Goal: Answer question/provide support: Share knowledge or assist other users

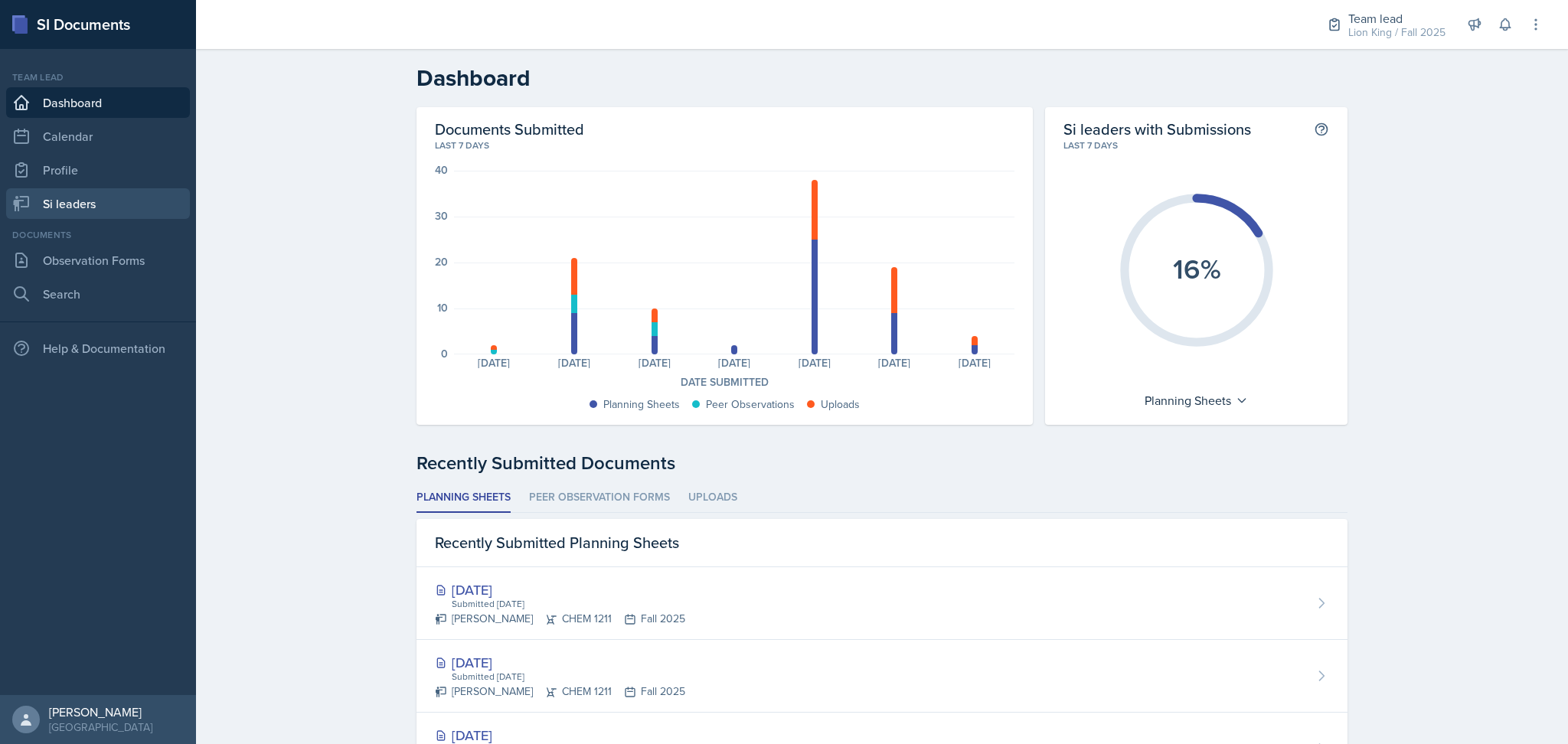
click at [41, 200] on link "Si leaders" at bounding box center [98, 204] width 184 height 31
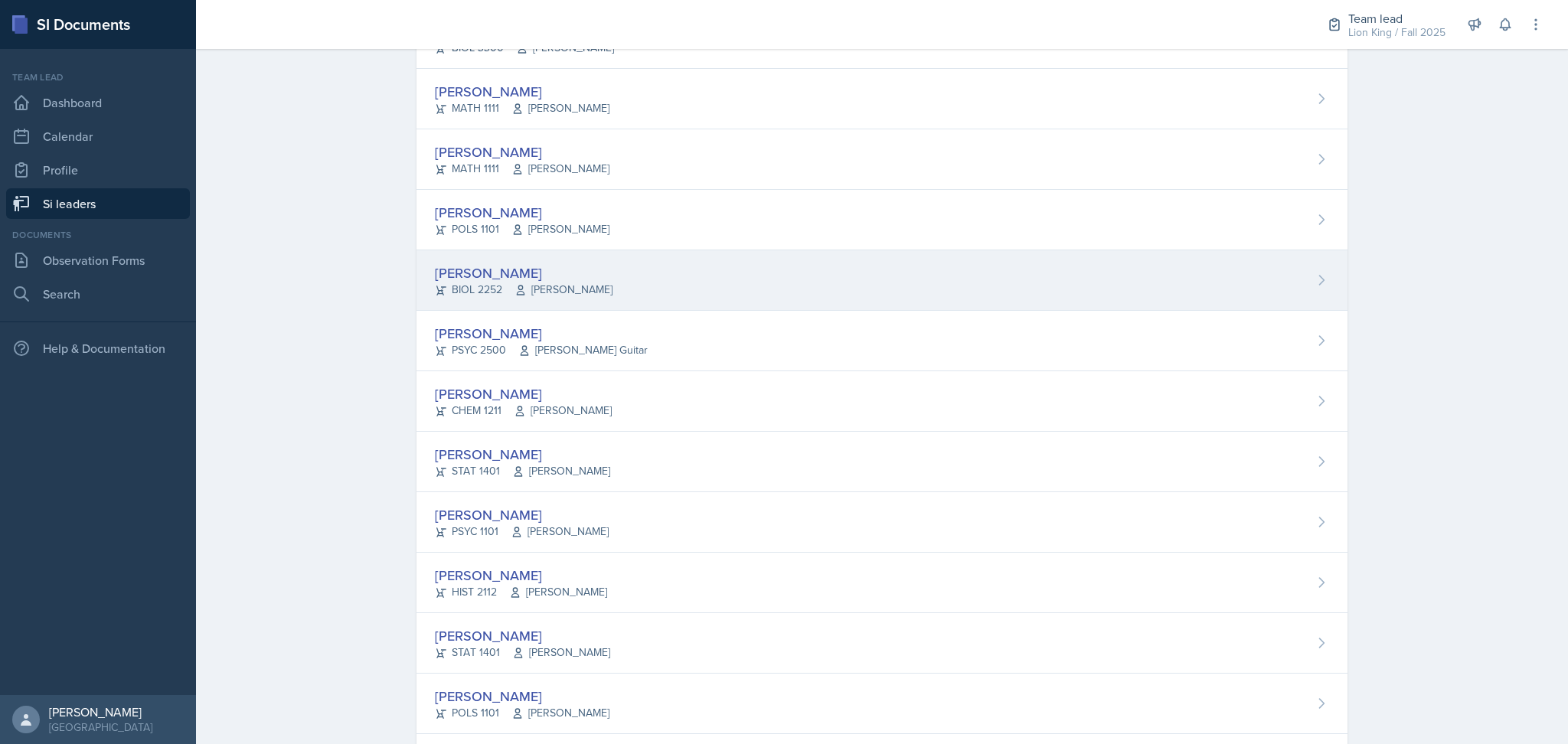
scroll to position [214, 0]
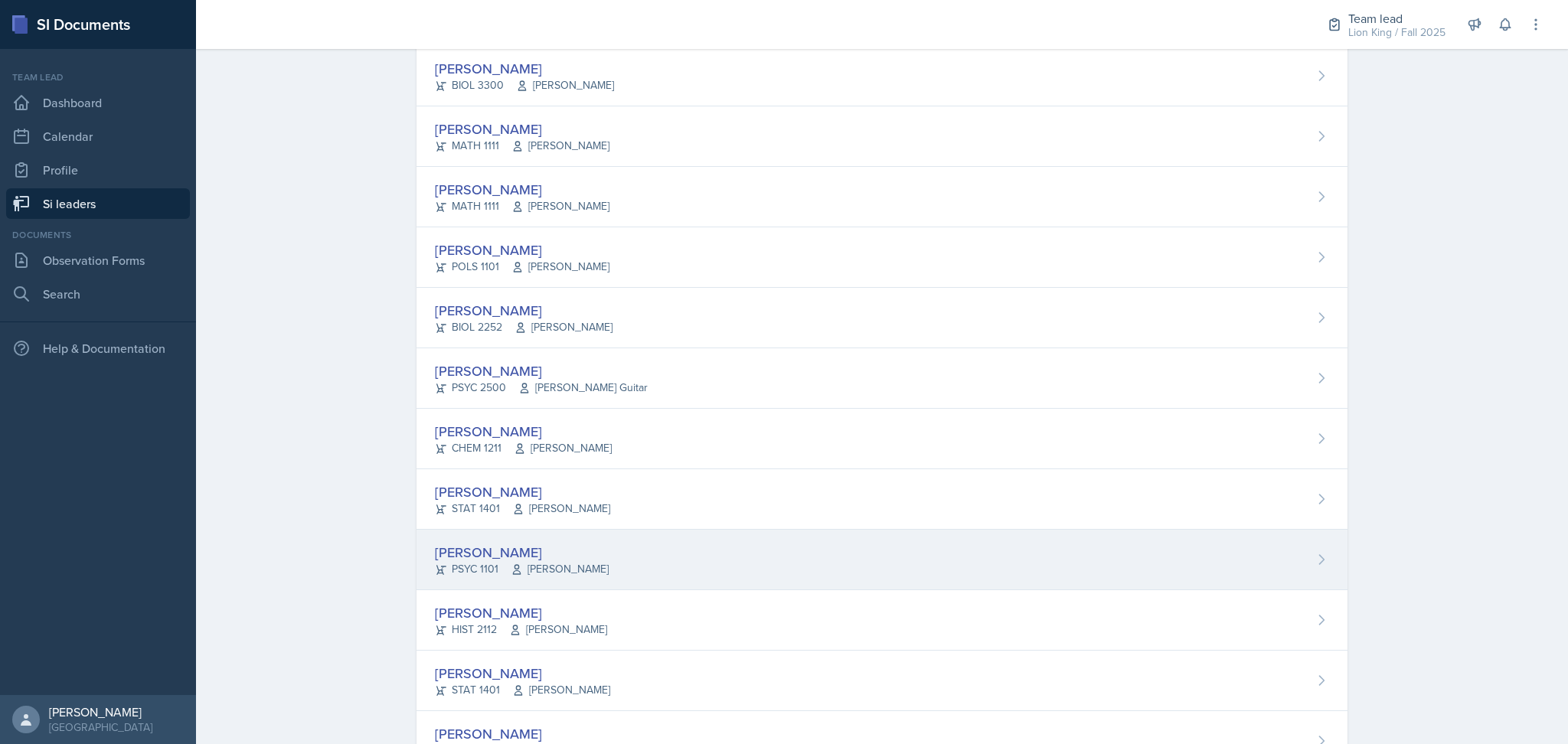
click at [716, 558] on div "[PERSON_NAME] PSYC 1101 [PERSON_NAME]" at bounding box center [882, 559] width 931 height 61
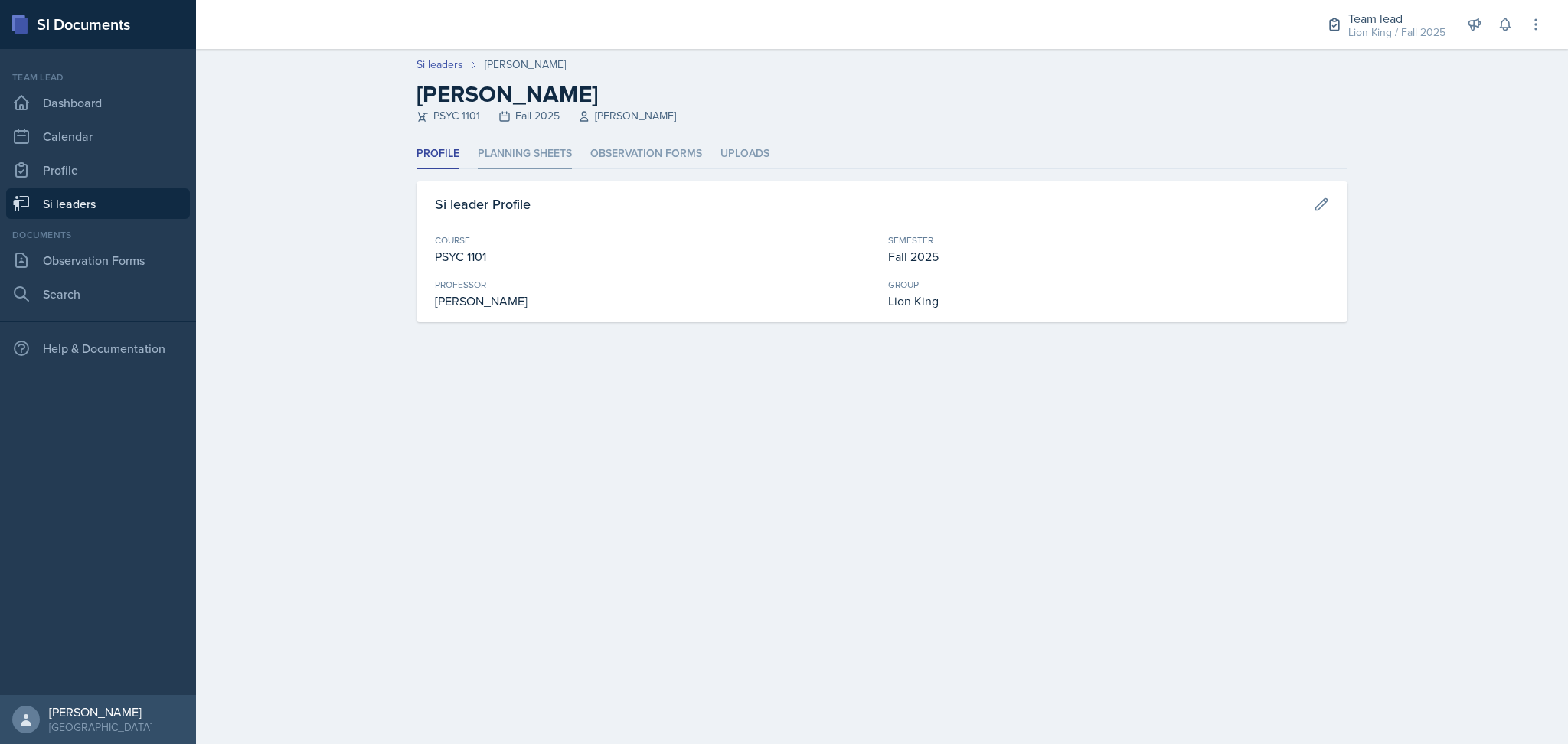
click at [521, 150] on li "Planning Sheets" at bounding box center [525, 155] width 94 height 30
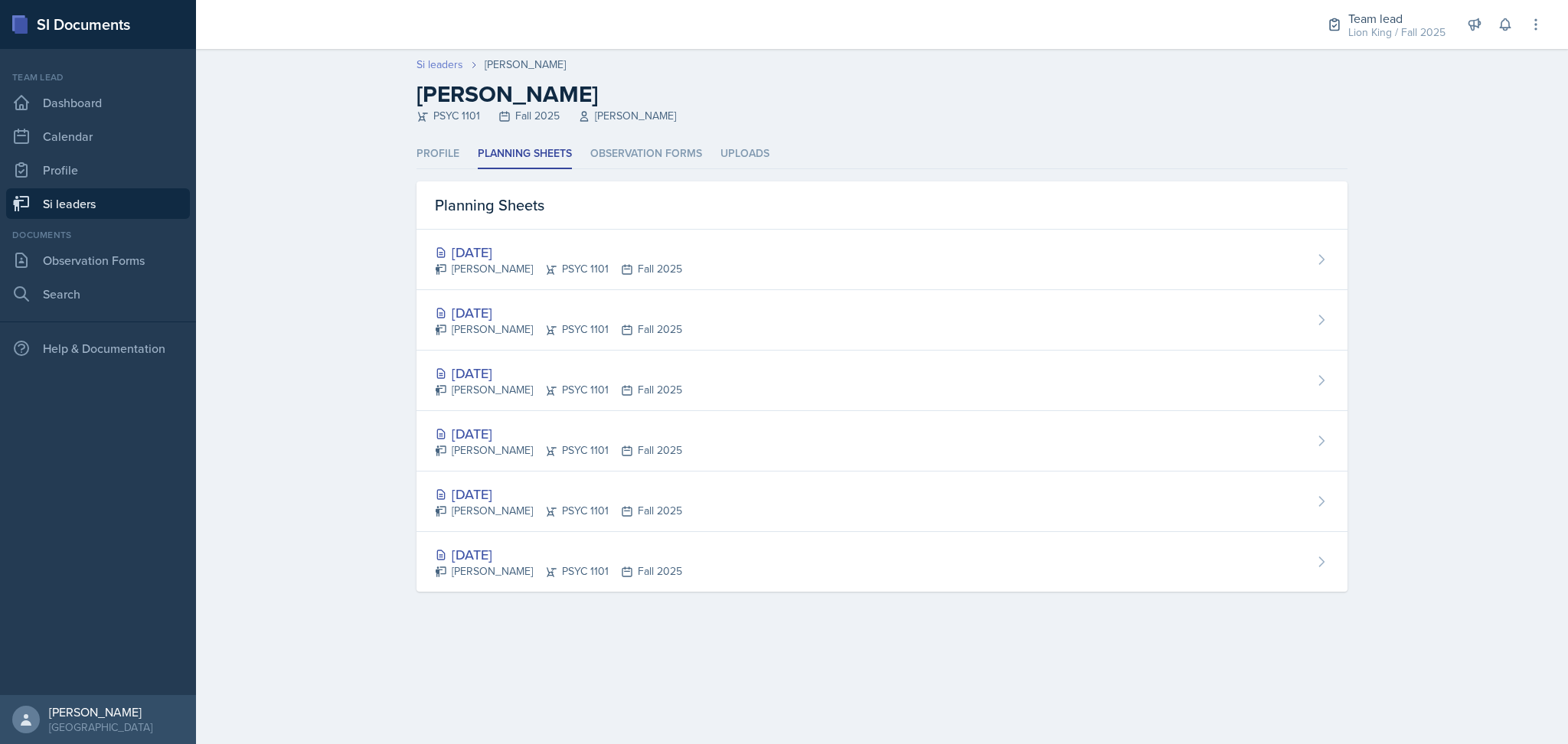
click at [422, 59] on link "Si leaders" at bounding box center [440, 65] width 47 height 16
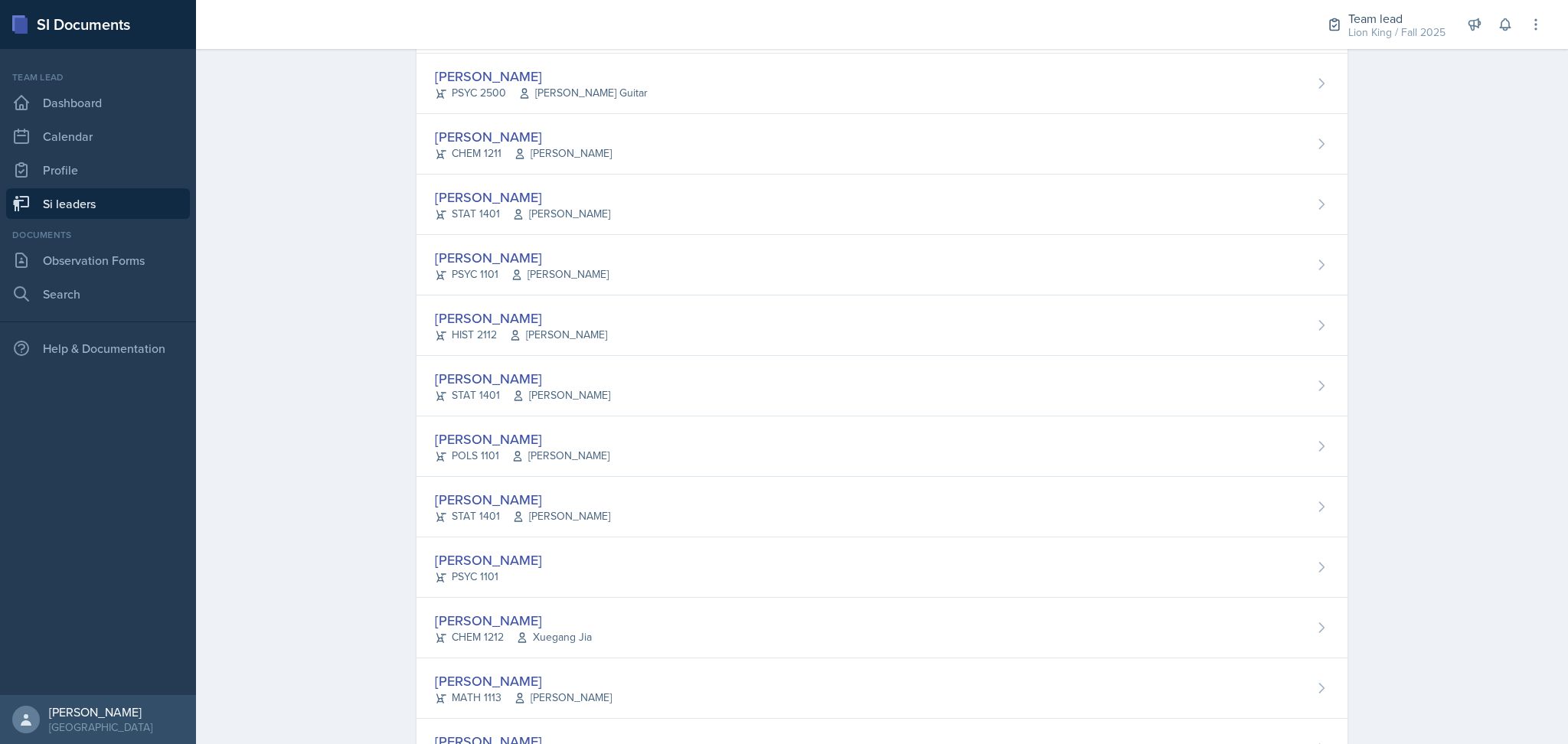
scroll to position [1064, 0]
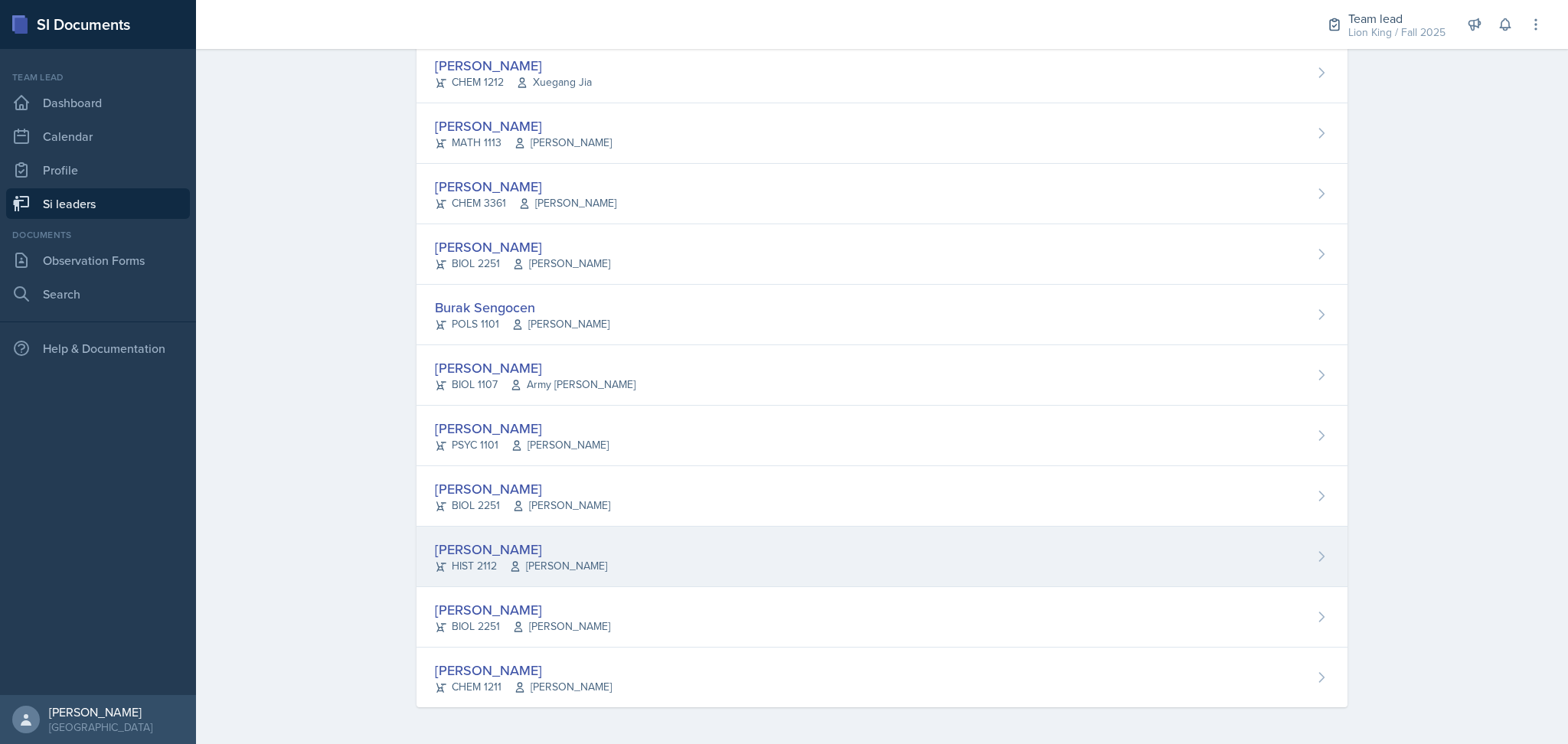
click at [653, 578] on div "[PERSON_NAME] HIST 2112 [PERSON_NAME]" at bounding box center [882, 557] width 931 height 61
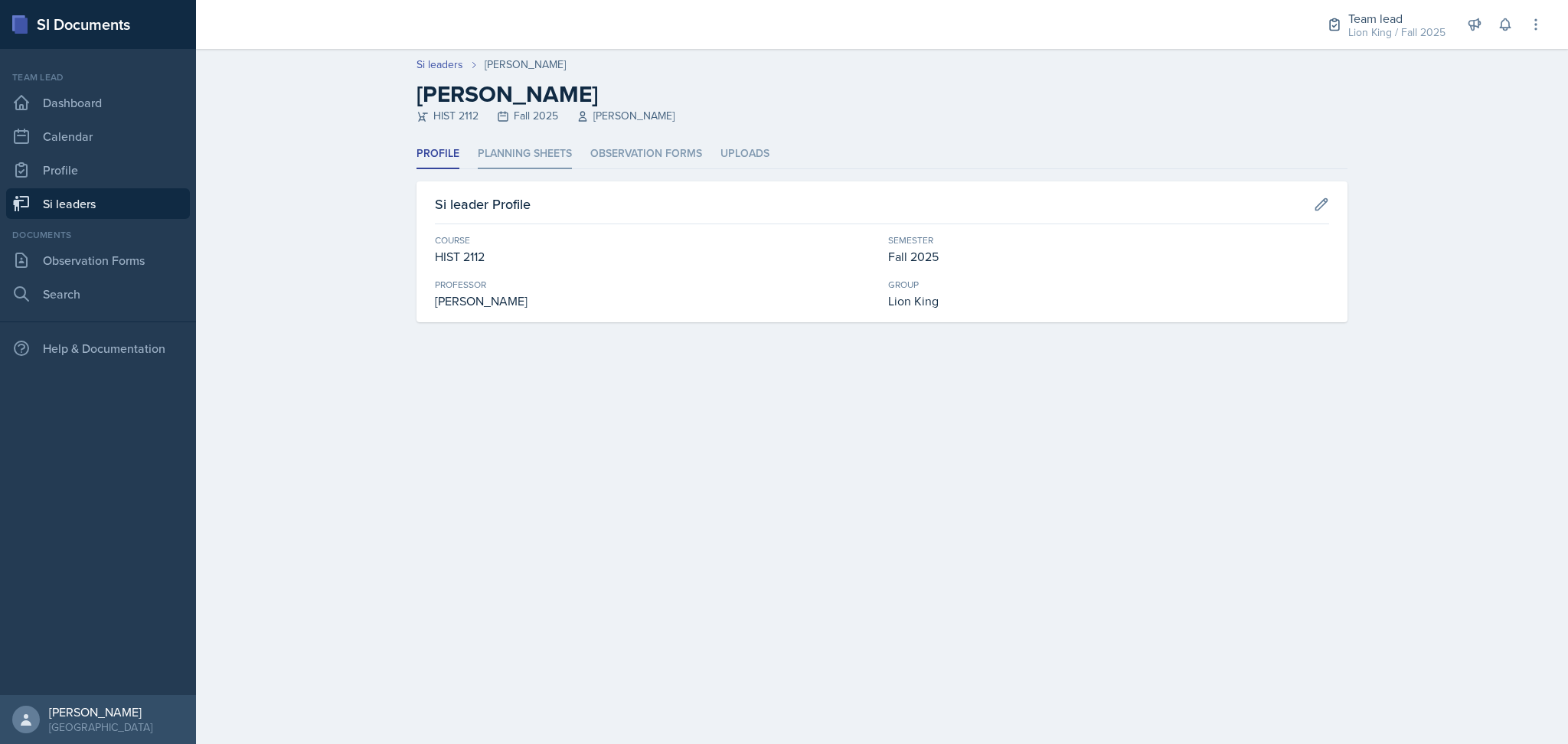
click at [518, 164] on li "Planning Sheets" at bounding box center [525, 155] width 94 height 30
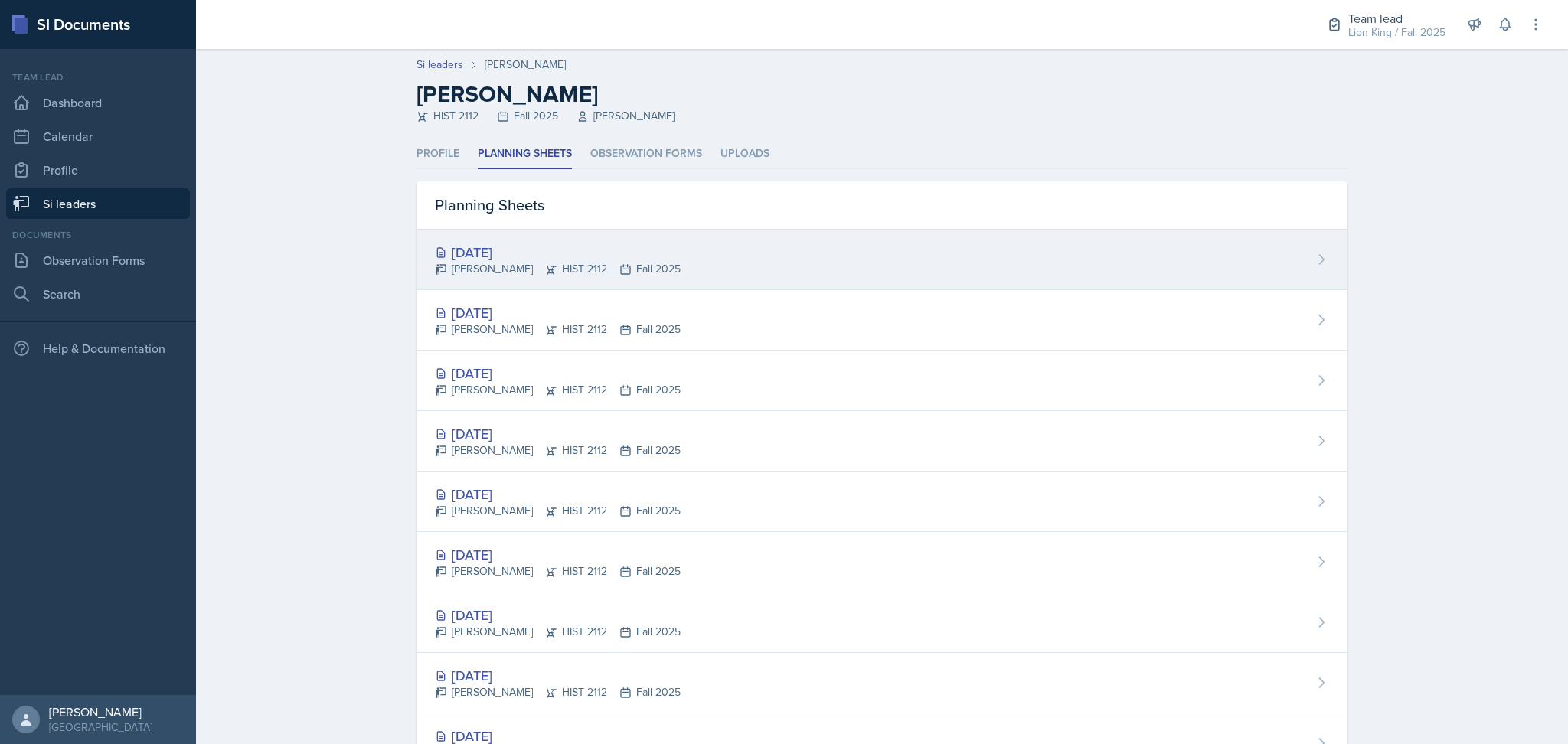
click at [614, 258] on div "[DATE]" at bounding box center [557, 252] width 245 height 21
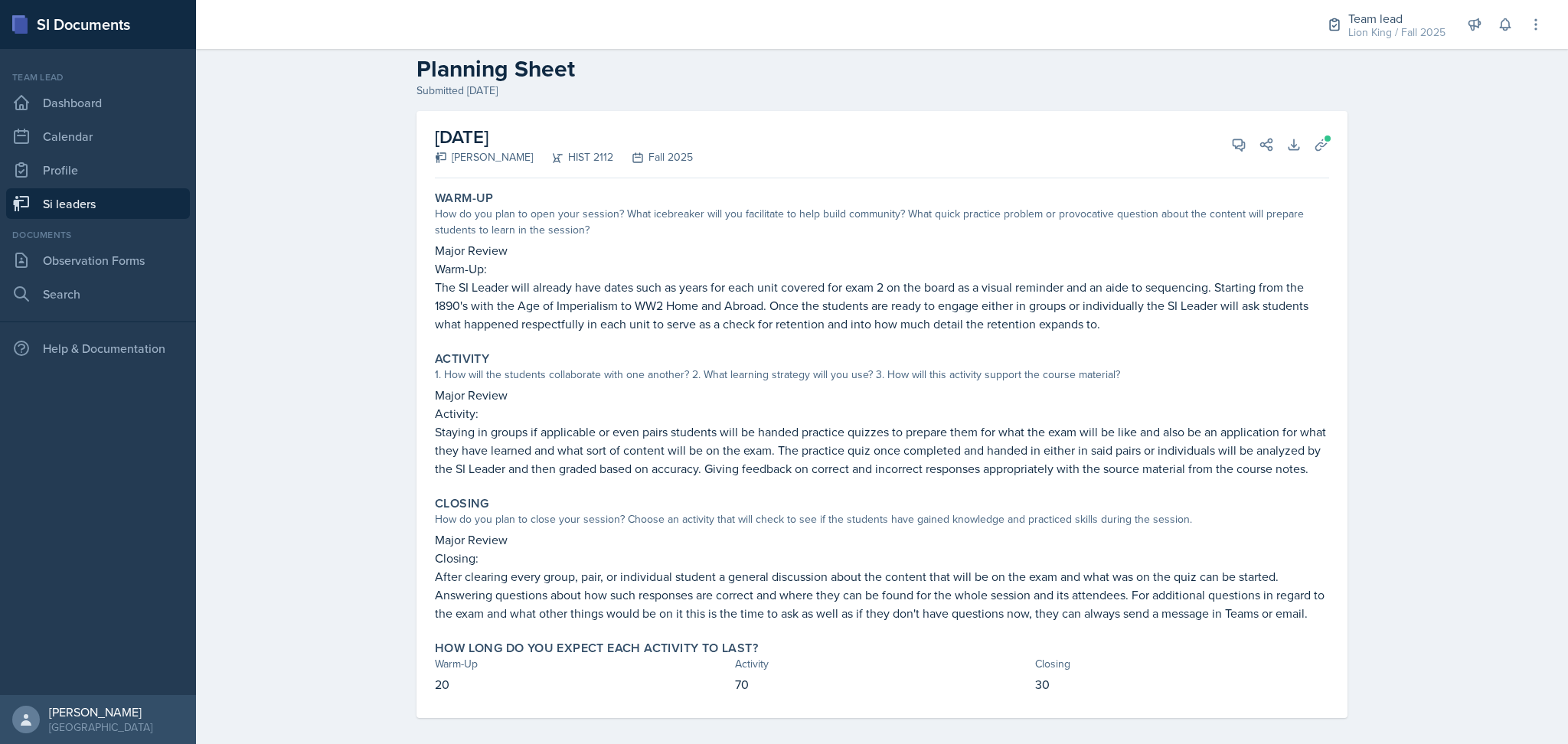
scroll to position [35, 0]
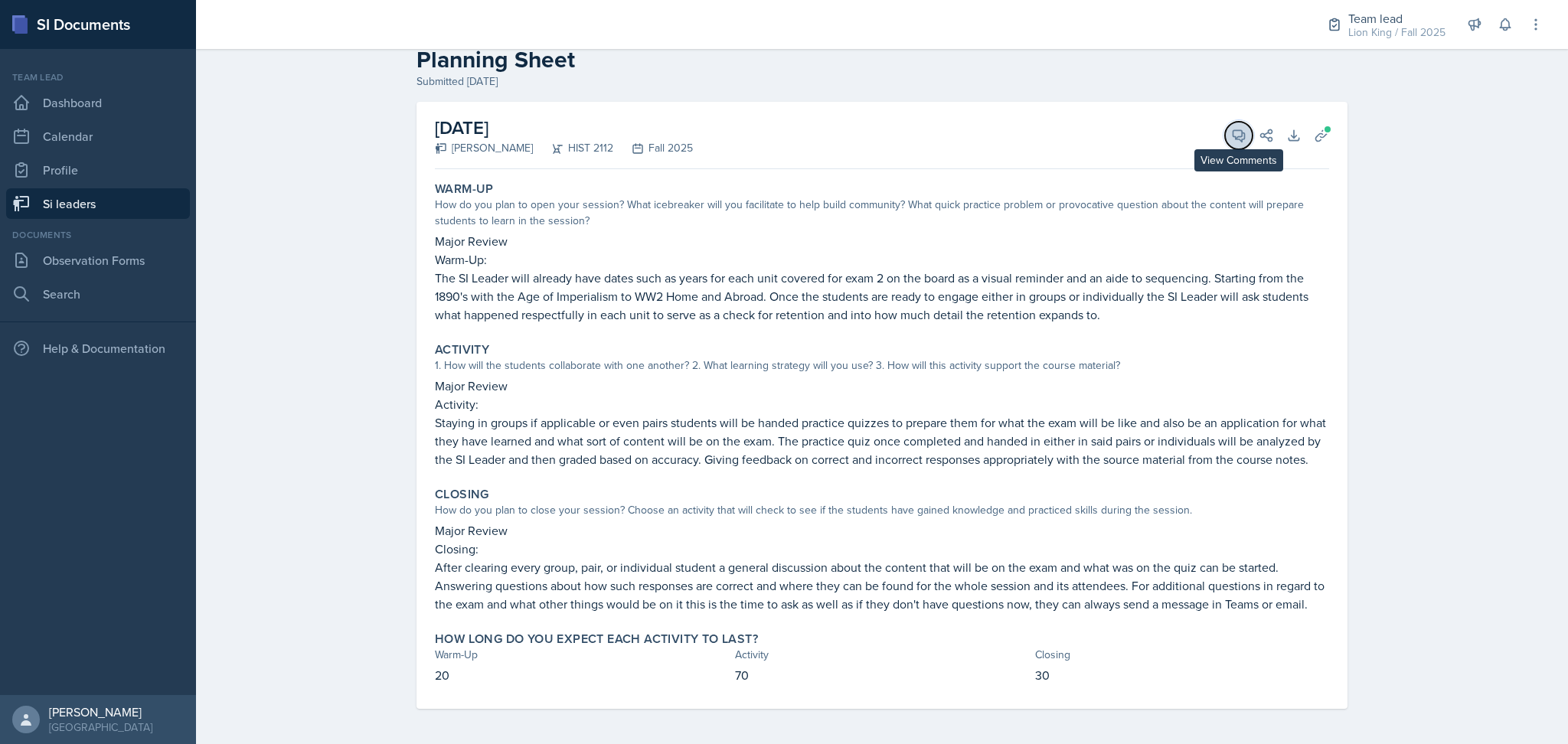
click at [1231, 132] on icon at bounding box center [1238, 135] width 15 height 15
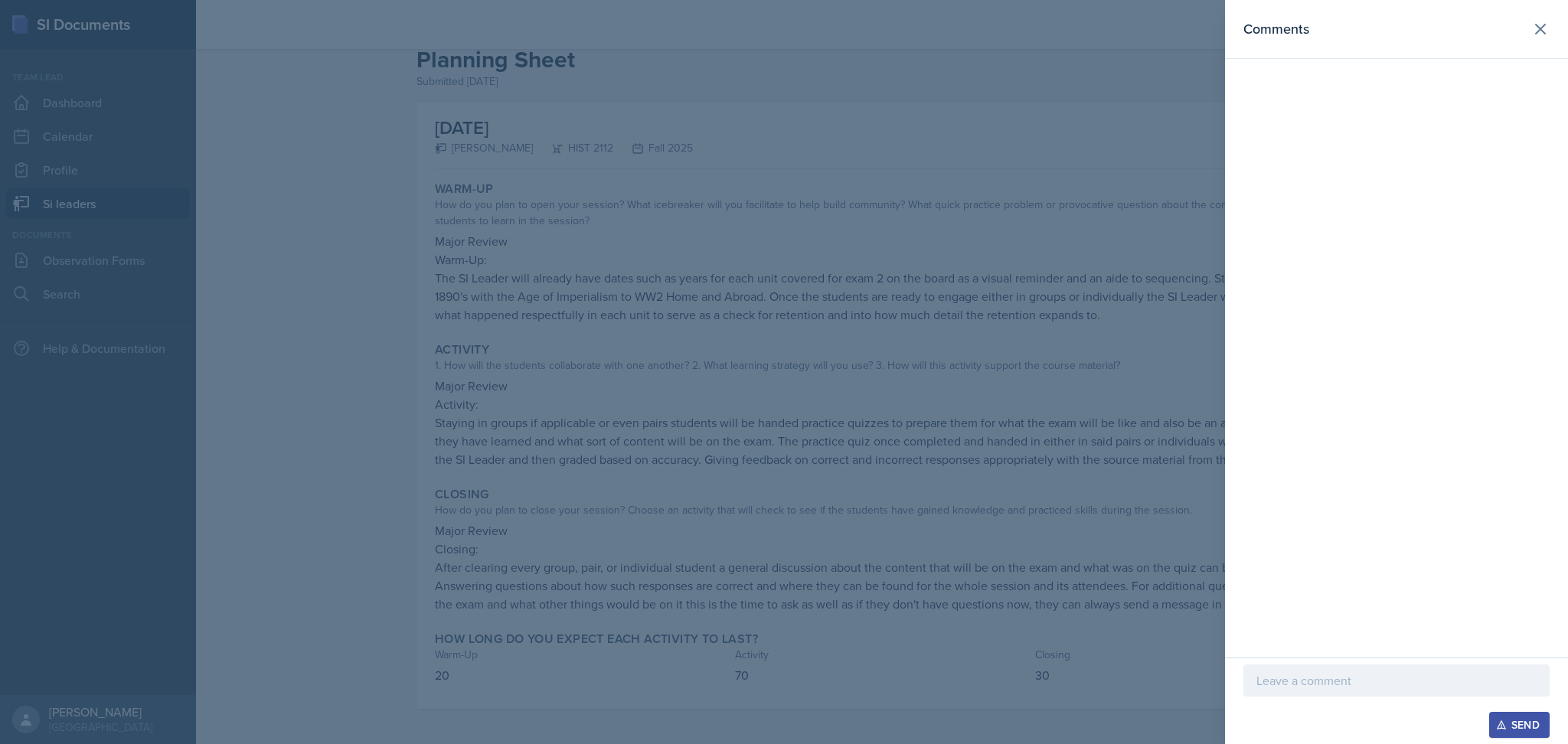
click at [1314, 688] on p at bounding box center [1396, 680] width 280 height 18
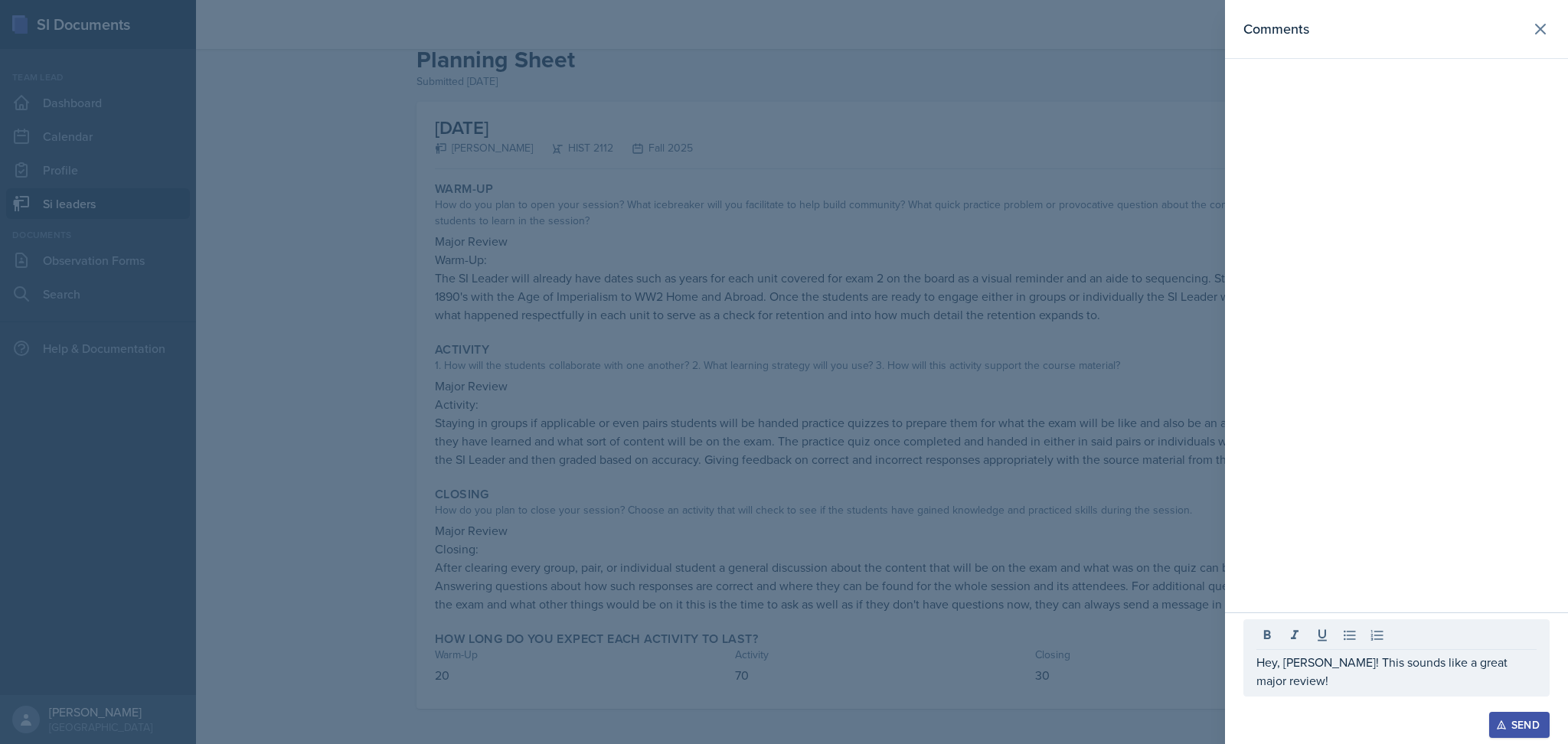
click at [1079, 547] on div at bounding box center [784, 372] width 1568 height 744
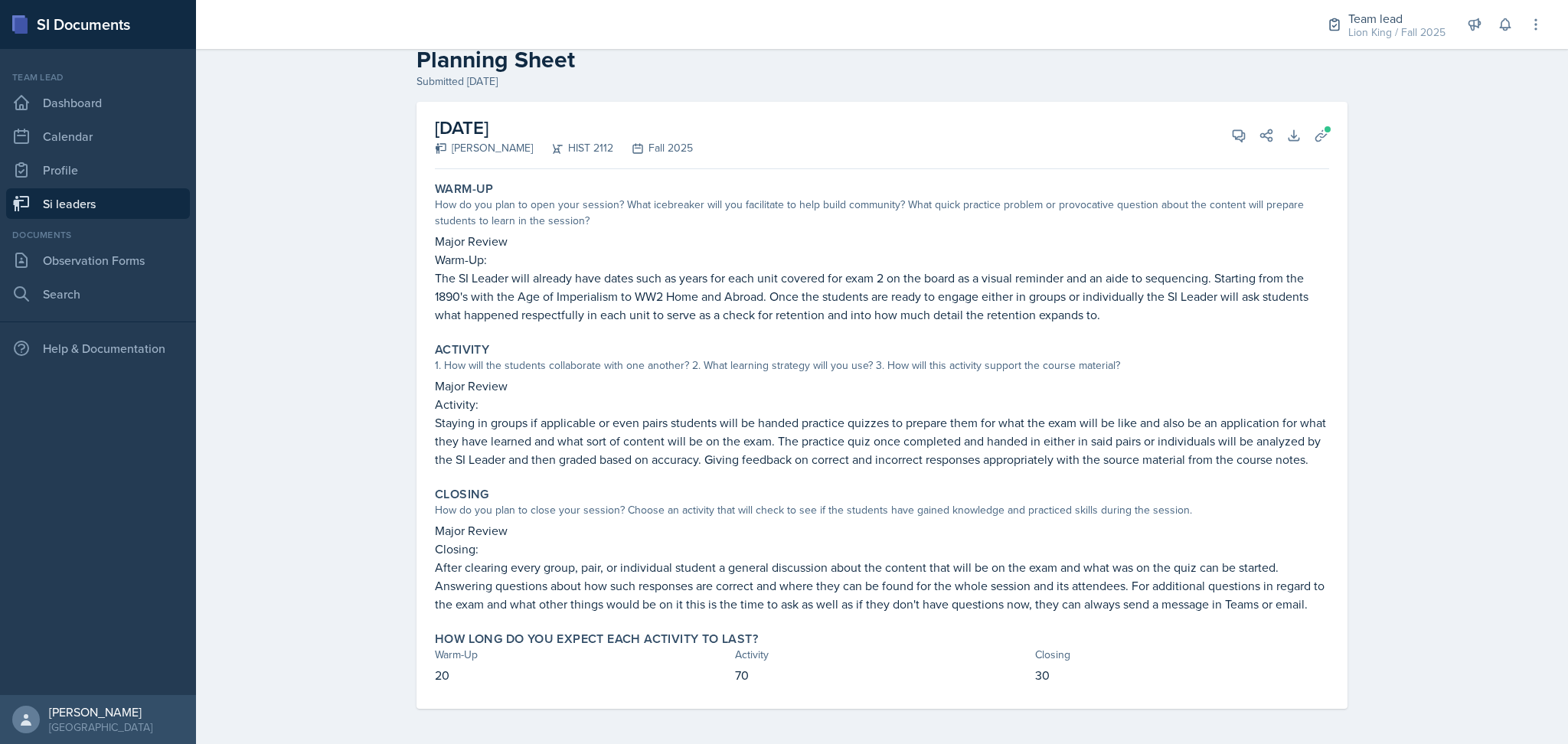
click at [843, 207] on div "How do you plan to open your session? What icebreaker will you facilitate to he…" at bounding box center [881, 212] width 894 height 32
click at [1232, 137] on icon at bounding box center [1238, 135] width 15 height 15
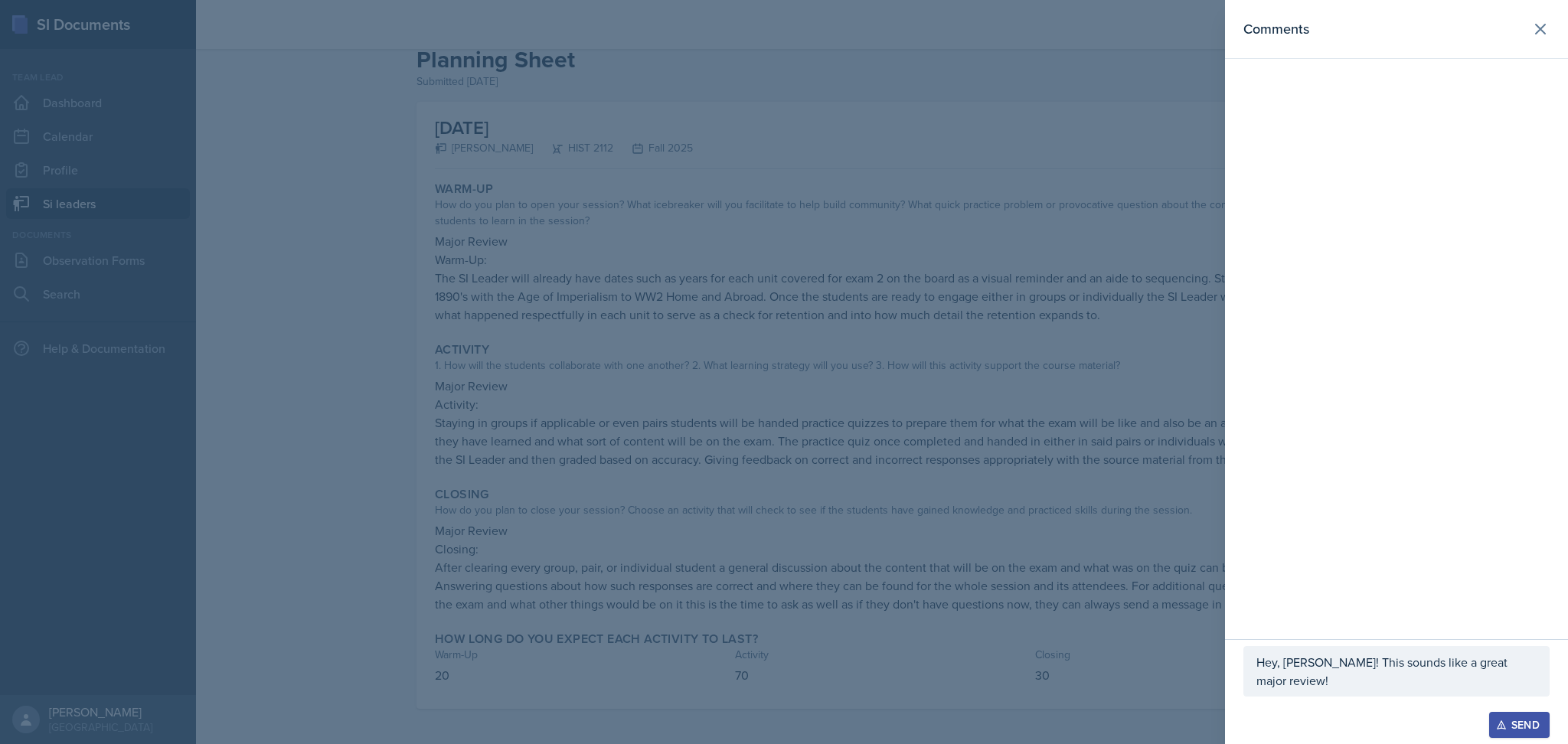
click at [1416, 690] on div "Hey, [PERSON_NAME]! This sounds like a great major review!" at bounding box center [1397, 671] width 306 height 50
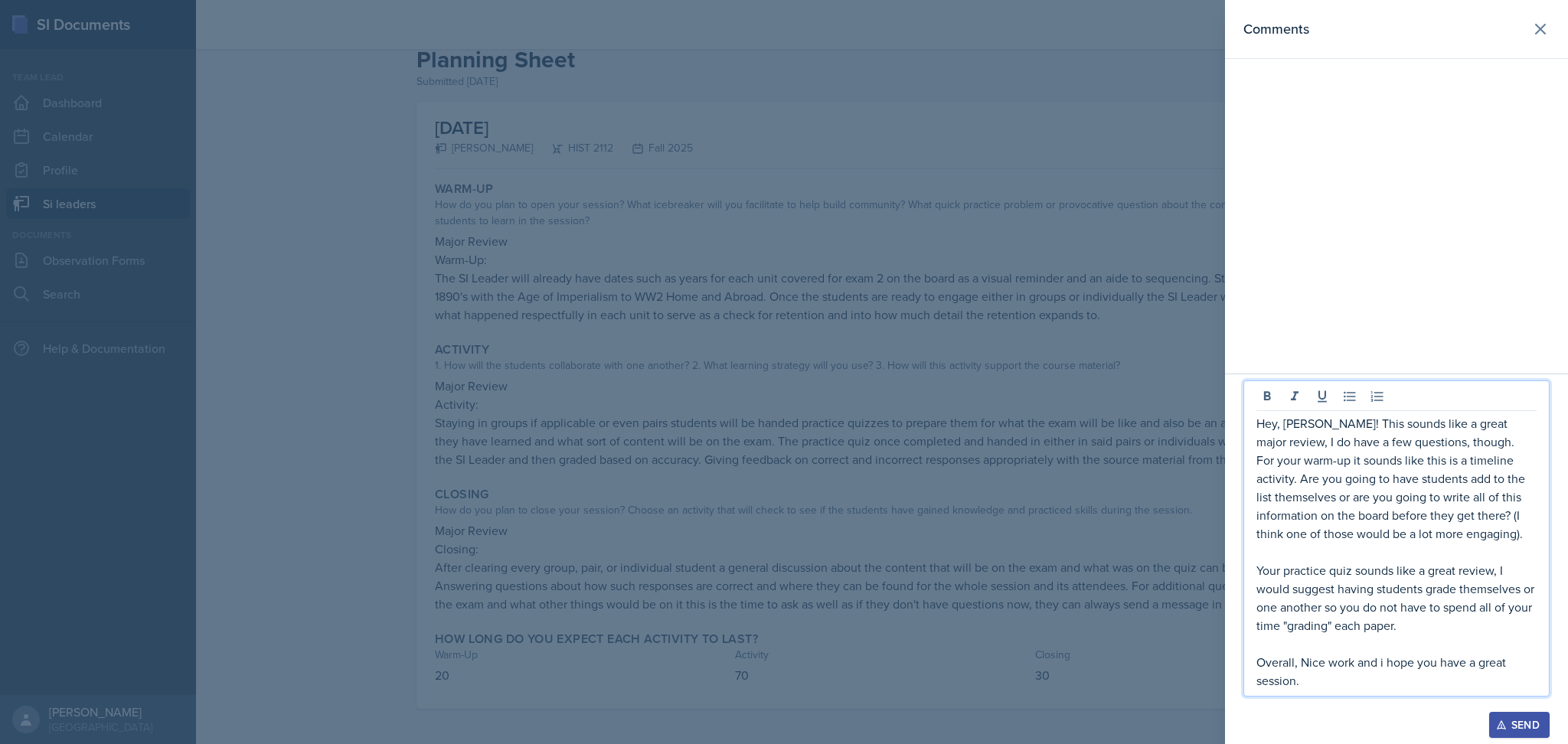
drag, startPoint x: 1381, startPoint y: 685, endPoint x: 1227, endPoint y: 395, distance: 328.4
click at [1227, 395] on div "Hey, [PERSON_NAME]! This sounds like a great major review, I do have a few ques…" at bounding box center [1397, 559] width 343 height 371
copy div "Hey, [PERSON_NAME]! This sounds like a great major review, I do have a few ques…"
click at [1512, 722] on div "Send" at bounding box center [1519, 725] width 40 height 13
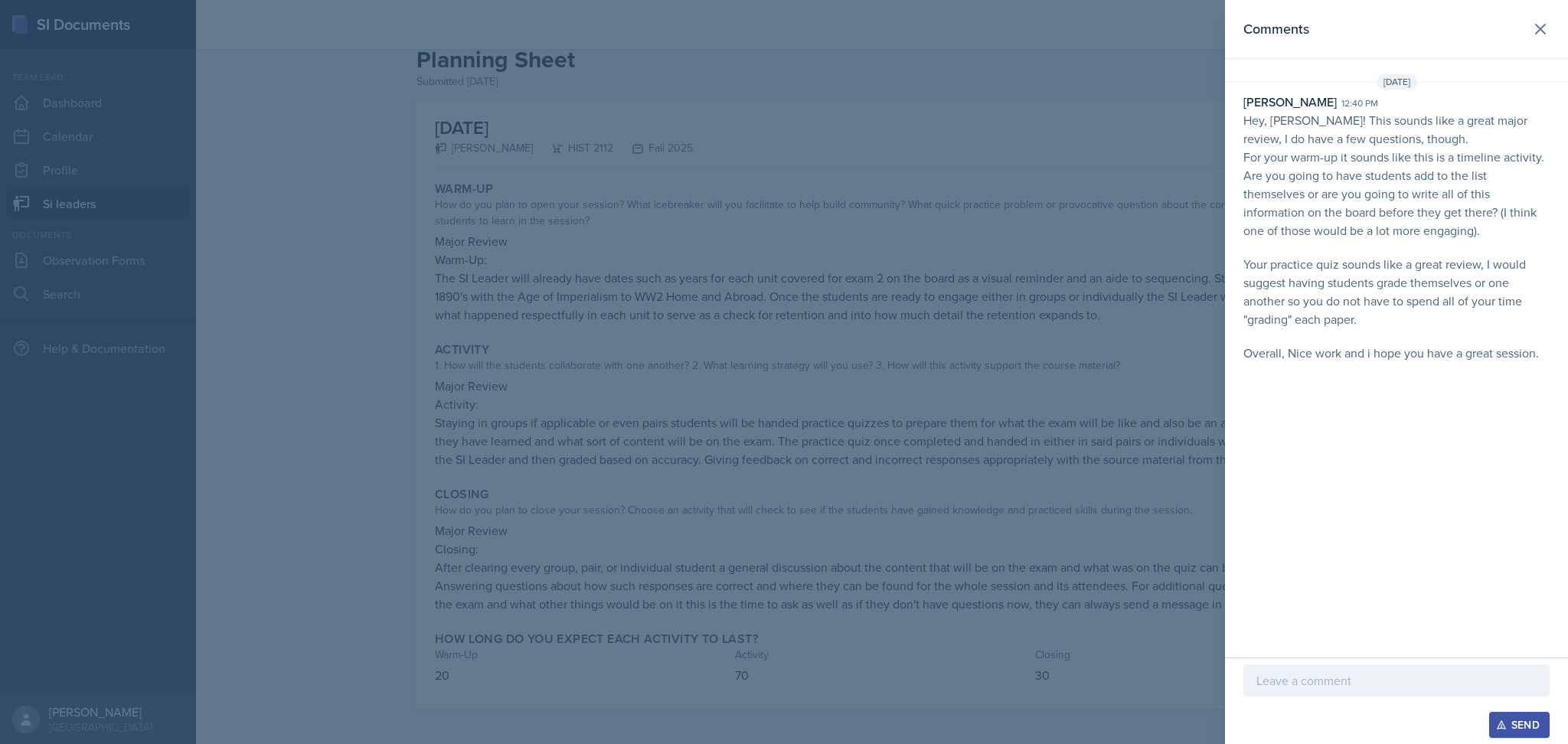
click at [717, 256] on div at bounding box center [784, 372] width 1568 height 744
